Goal: Use online tool/utility: Utilize a website feature to perform a specific function

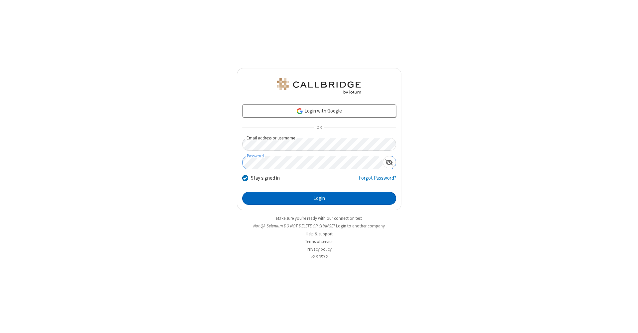
click at [319, 199] on button "Login" at bounding box center [319, 198] width 154 height 13
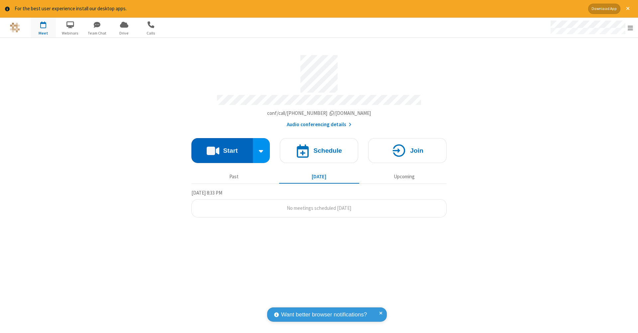
click at [222, 147] on button "Start" at bounding box center [221, 150] width 61 height 25
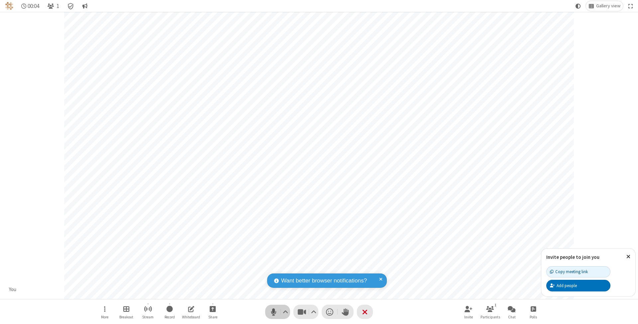
click at [273, 312] on span "Mute (⌘+Shift+A)" at bounding box center [273, 312] width 10 height 10
click at [273, 312] on span "Unmute (⌘+Shift+A)" at bounding box center [273, 312] width 10 height 10
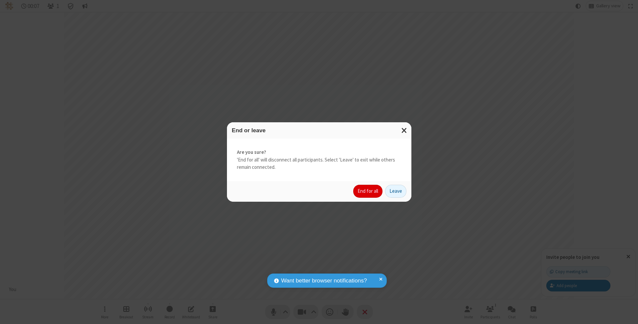
click at [368, 191] on button "End for all" at bounding box center [367, 191] width 29 height 13
